Goal: Information Seeking & Learning: Learn about a topic

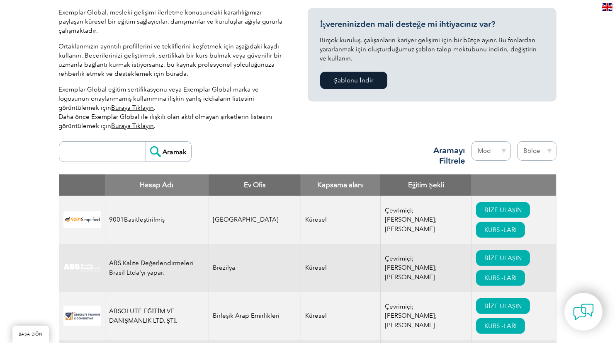
scroll to position [207, 0]
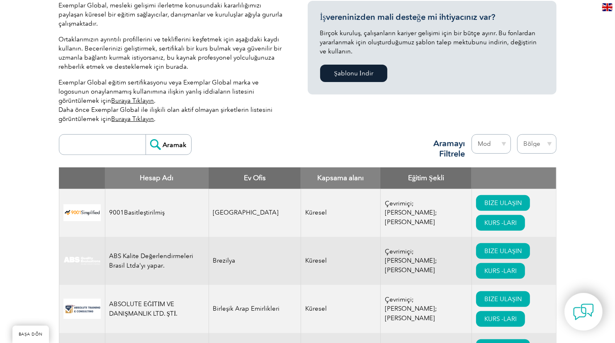
click at [102, 139] on input "search" at bounding box center [104, 145] width 82 height 20
type input "TÜV"
click at [146, 135] on input "Search" at bounding box center [169, 145] width 46 height 20
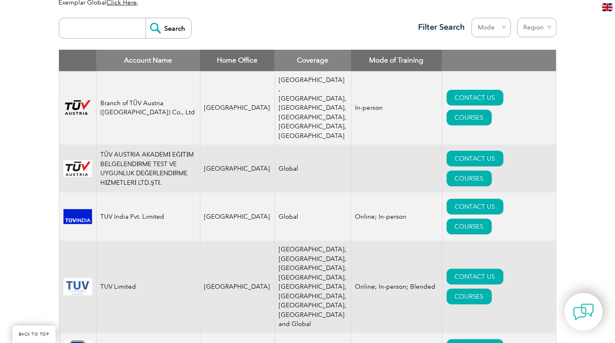
scroll to position [290, 0]
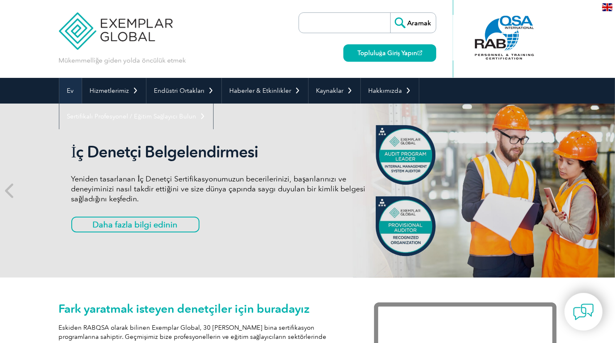
click at [73, 84] on link "Ev" at bounding box center [70, 91] width 22 height 26
click at [367, 21] on input "search" at bounding box center [346, 23] width 87 height 20
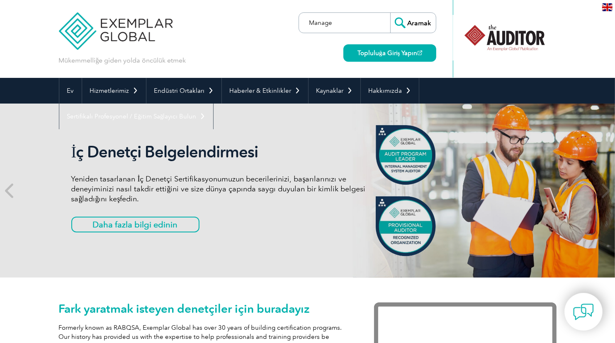
type input "Manage"
click at [390, 13] on input "Aramak" at bounding box center [413, 23] width 46 height 20
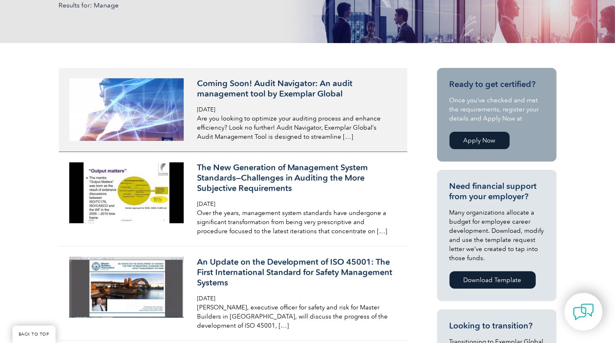
scroll to position [249, 0]
